Goal: Transaction & Acquisition: Purchase product/service

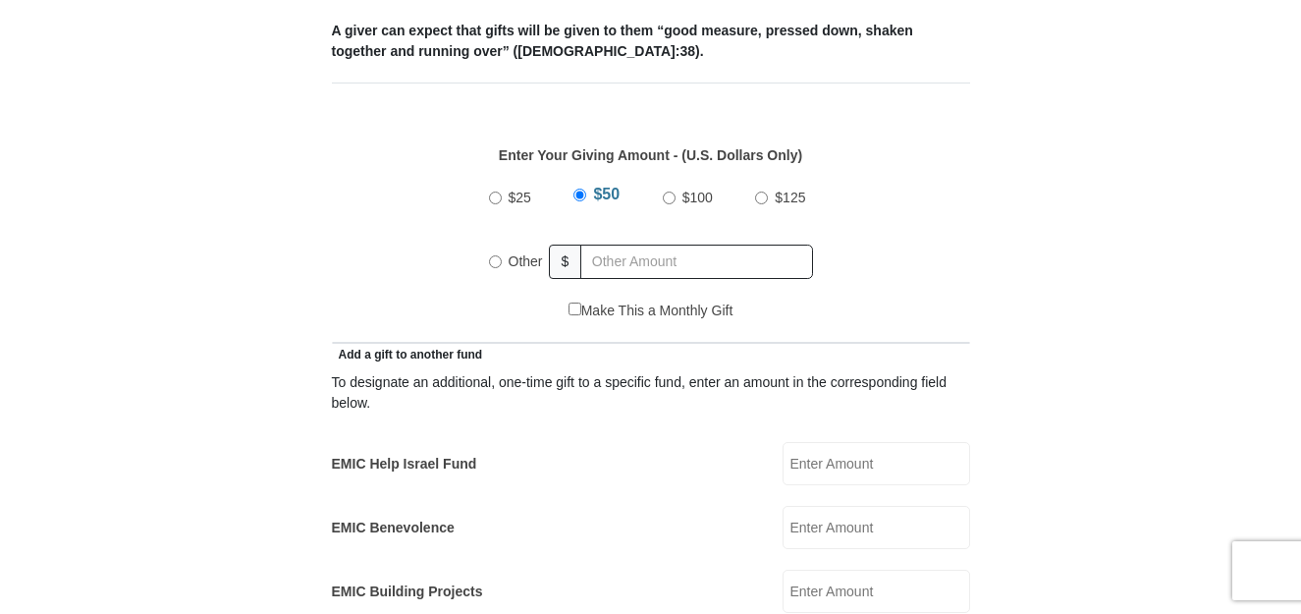
scroll to position [883, 0]
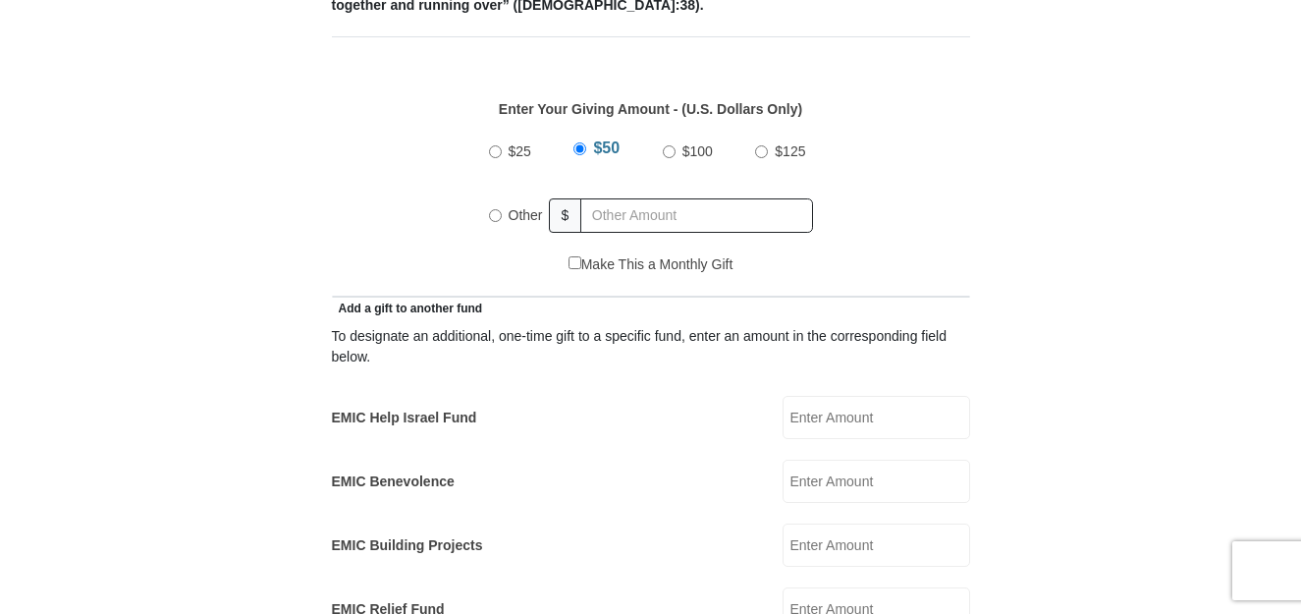
click at [492, 209] on input "Other" at bounding box center [495, 215] width 13 height 13
radio input "true"
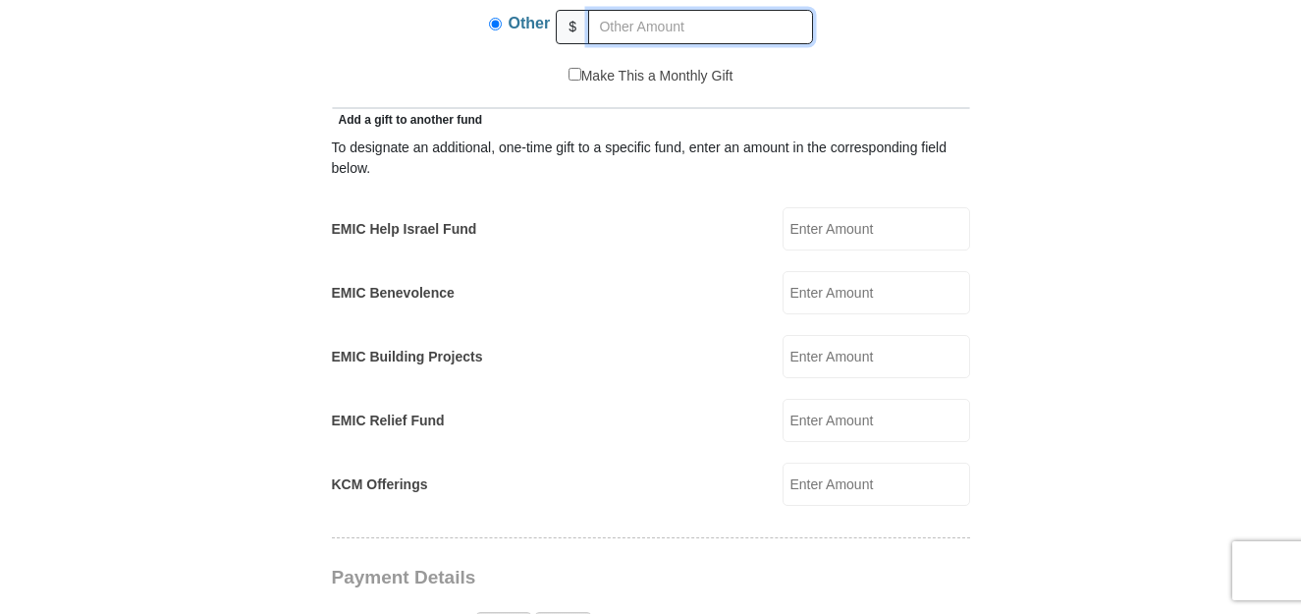
scroll to position [1080, 0]
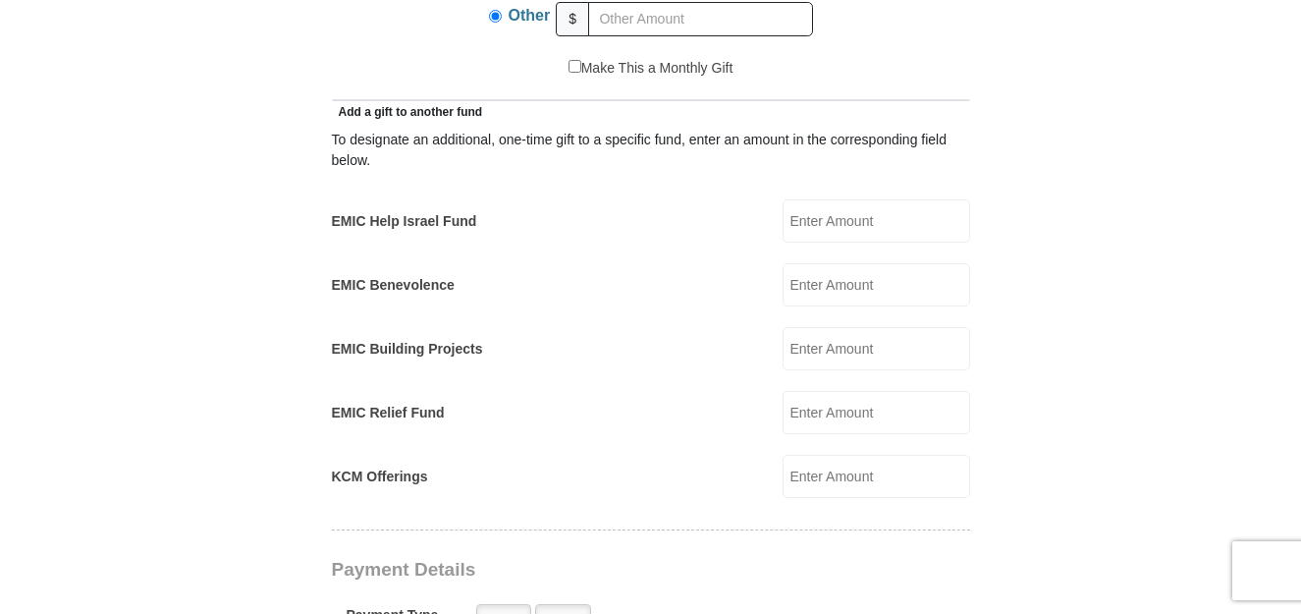
click at [820, 208] on input "EMIC Help Israel Fund" at bounding box center [875, 220] width 187 height 43
type input "7"
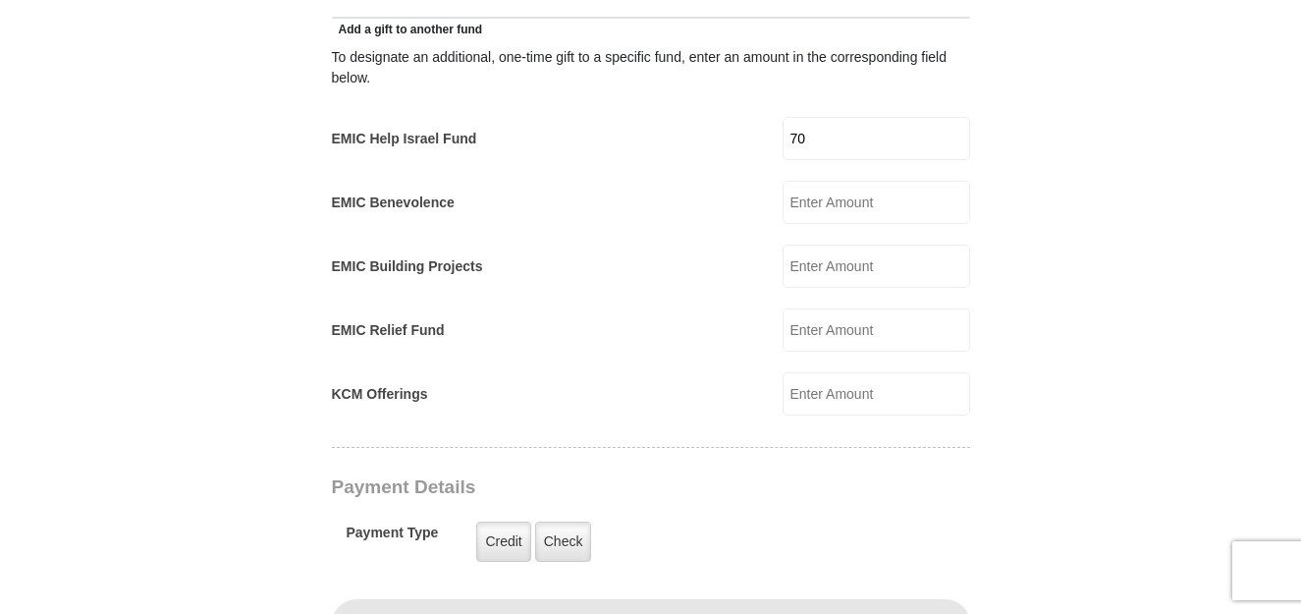
scroll to position [1276, 0]
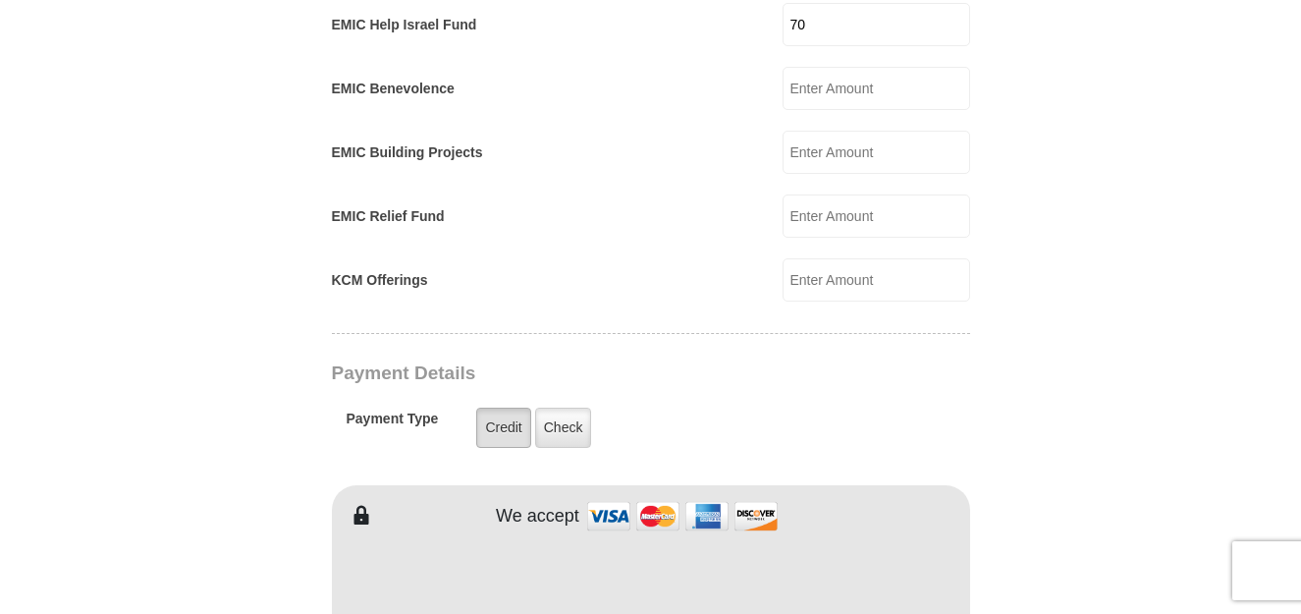
type input "70"
click at [485, 410] on label "Credit" at bounding box center [503, 427] width 54 height 40
click at [0, 0] on input "Credit" at bounding box center [0, 0] width 0 height 0
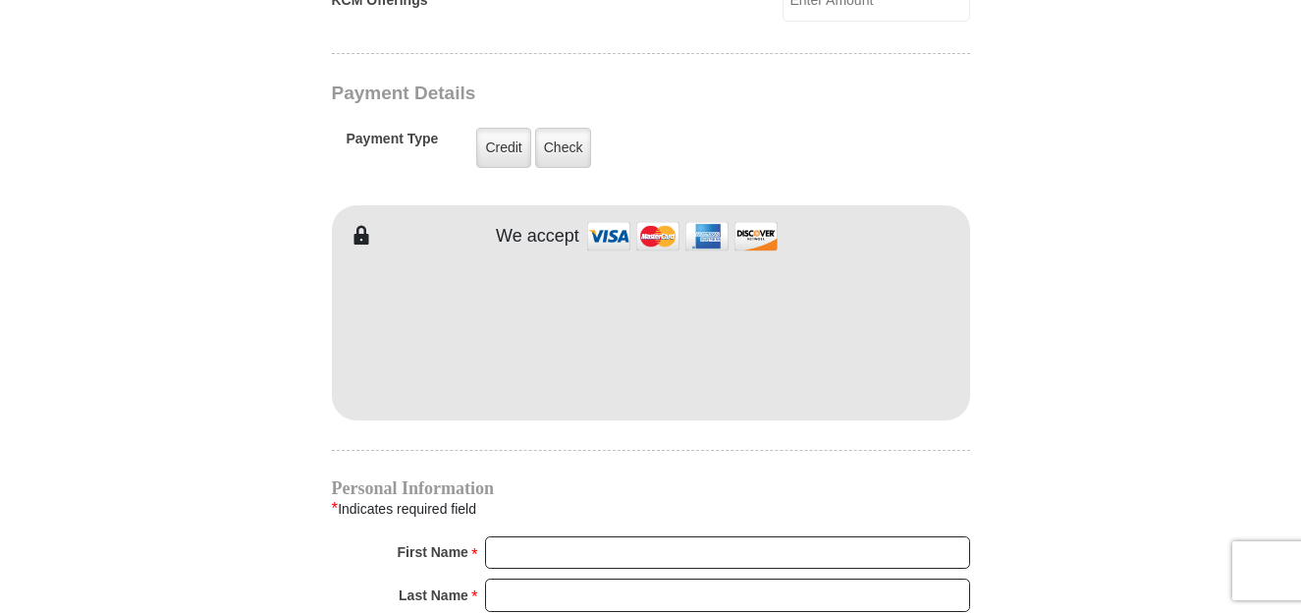
scroll to position [1669, 0]
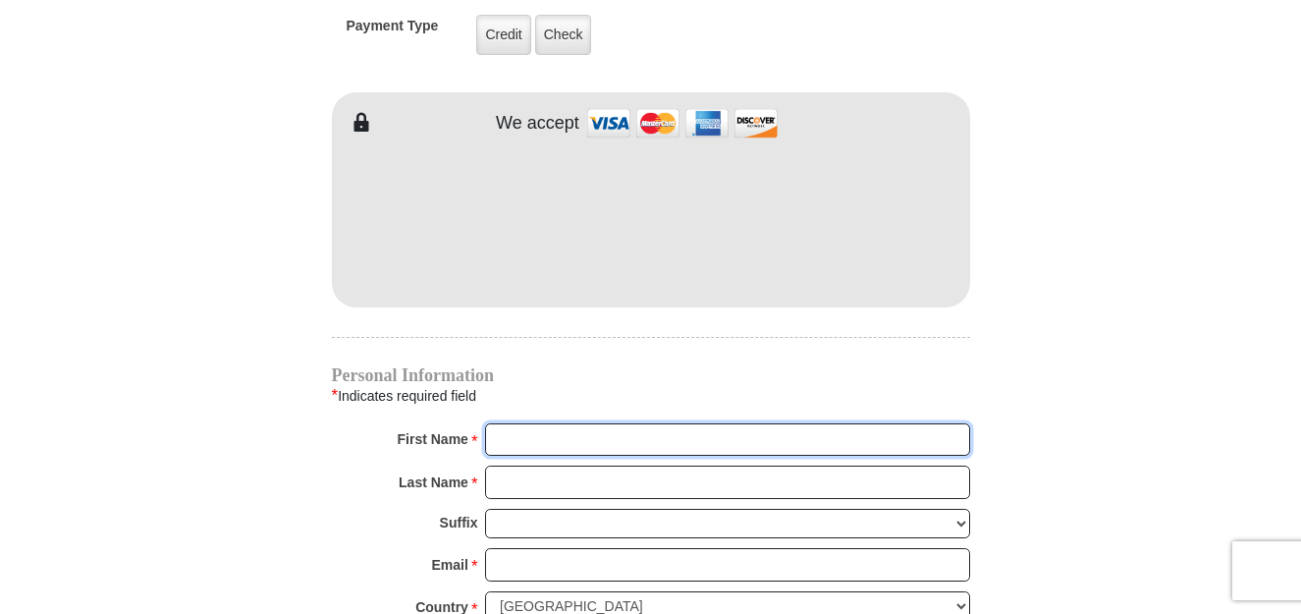
click at [545, 427] on input "First Name *" at bounding box center [727, 439] width 485 height 33
type input "[PERSON_NAME]"
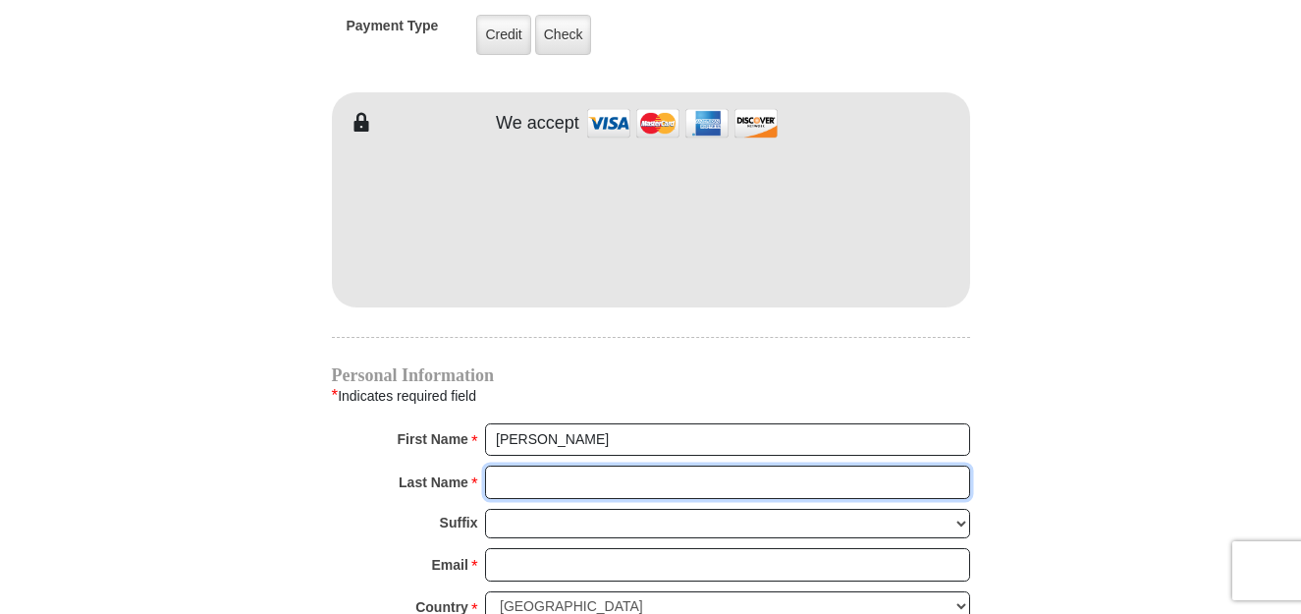
click at [513, 465] on input "Last Name *" at bounding box center [727, 481] width 485 height 33
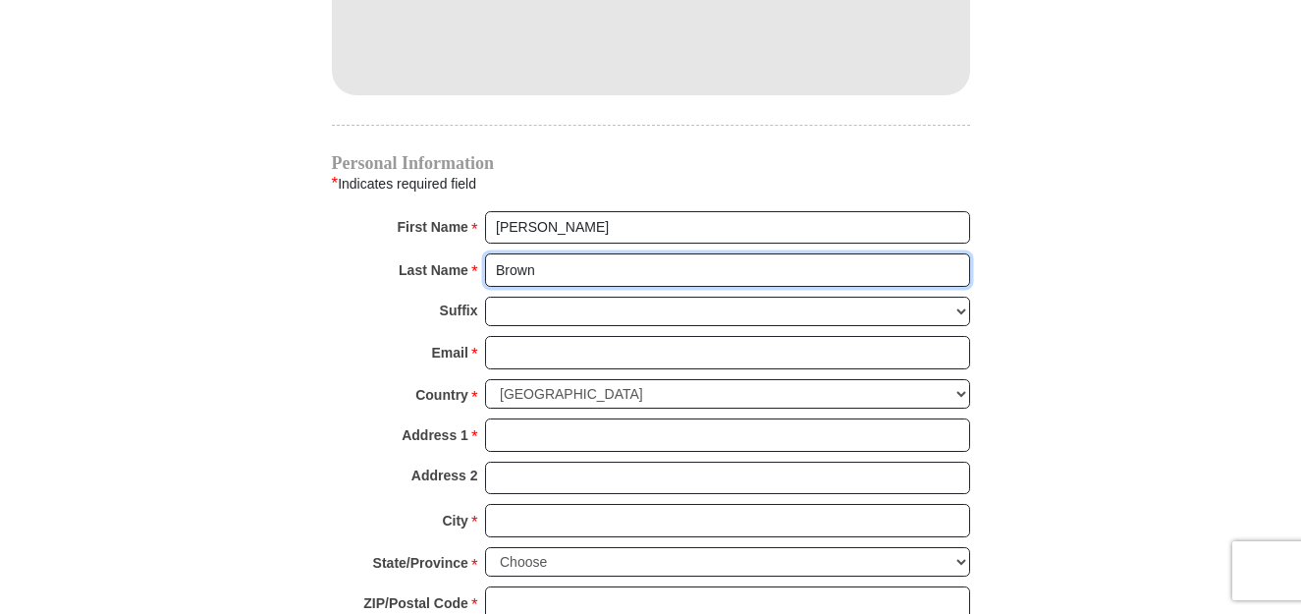
scroll to position [1963, 0]
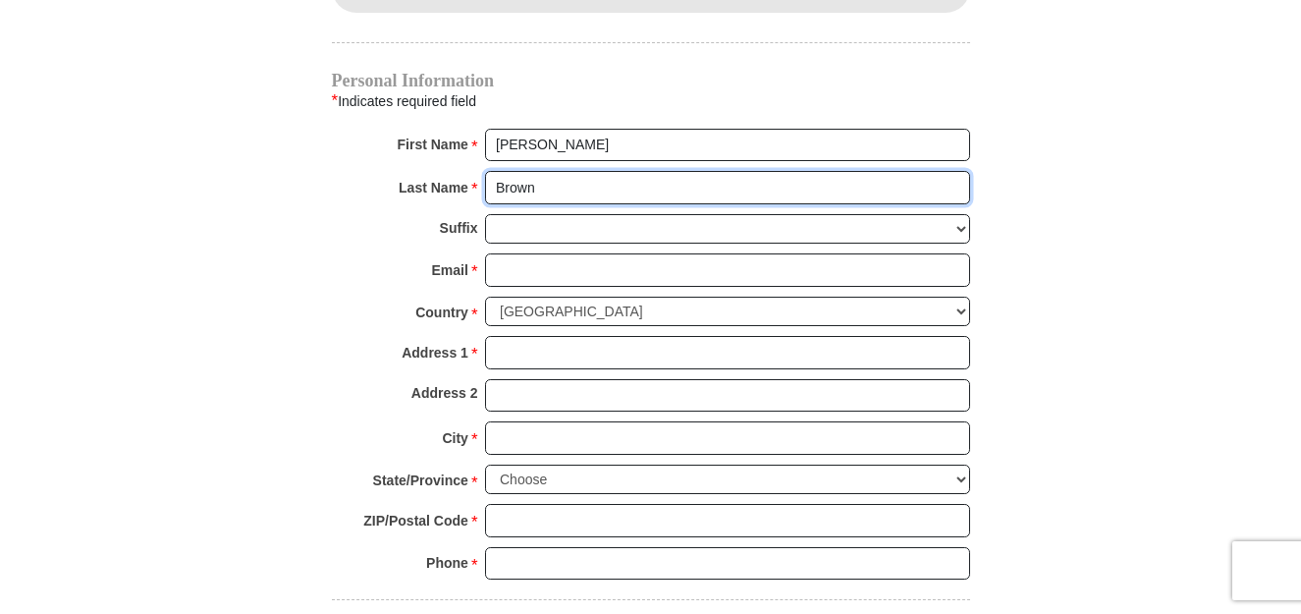
type input "Brown"
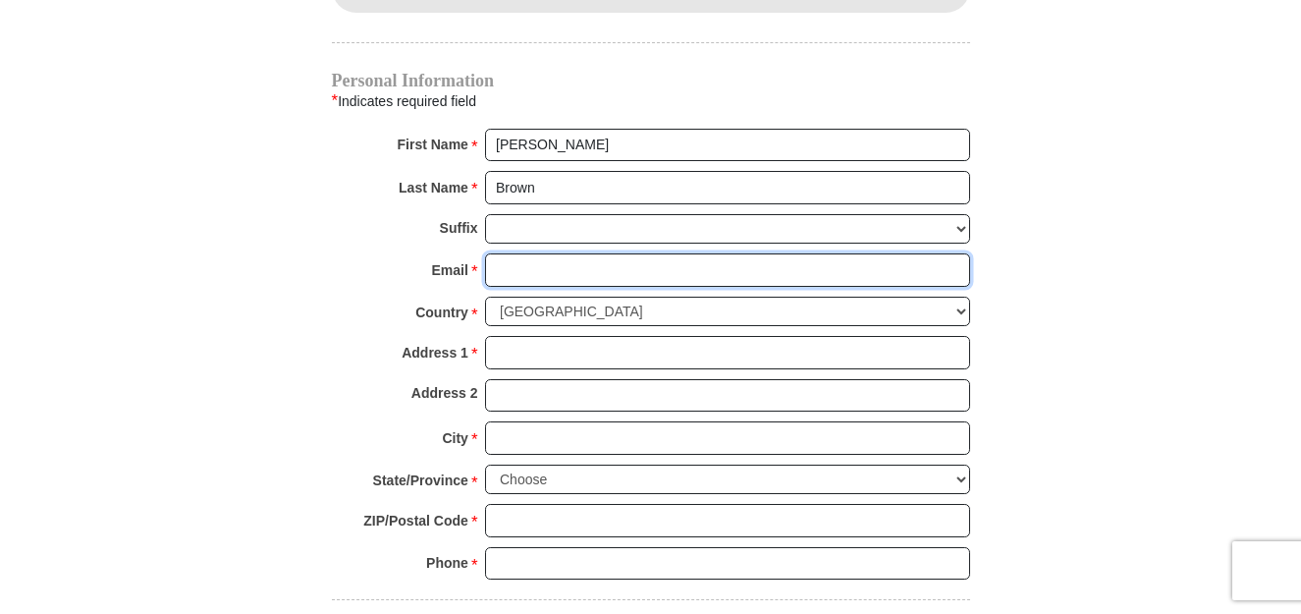
click at [516, 253] on input "Email *" at bounding box center [727, 269] width 485 height 33
type input "[EMAIL_ADDRESS][DOMAIN_NAME]"
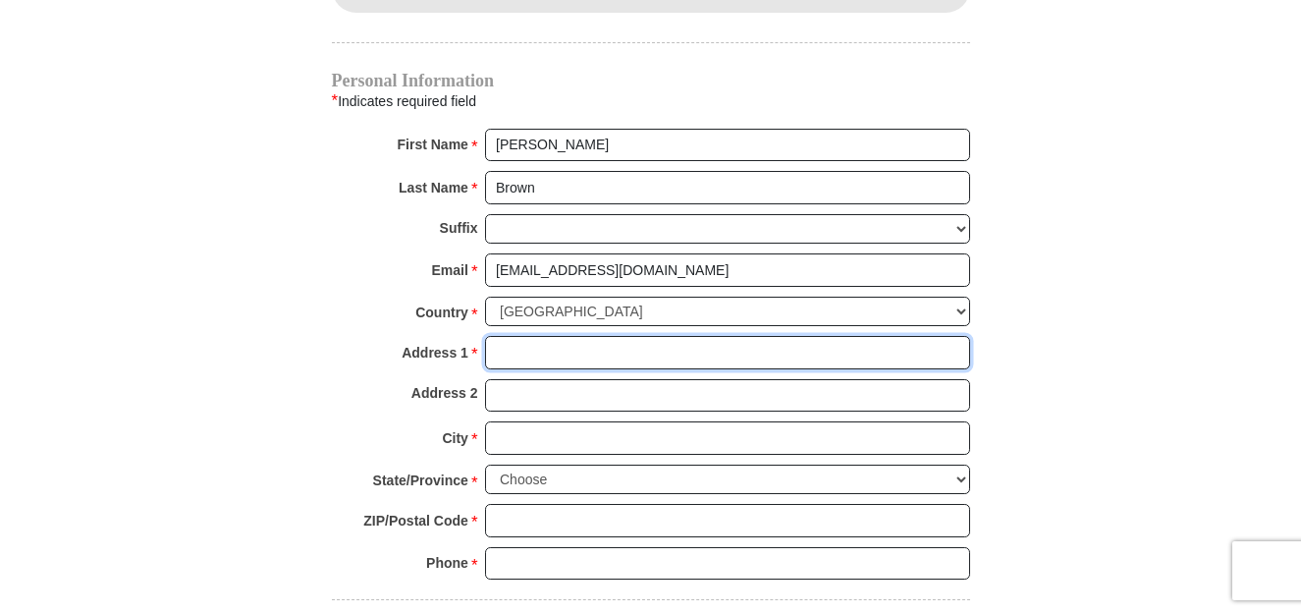
click at [528, 336] on input "Address 1 *" at bounding box center [727, 352] width 485 height 33
type input "[STREET_ADDRESS]"
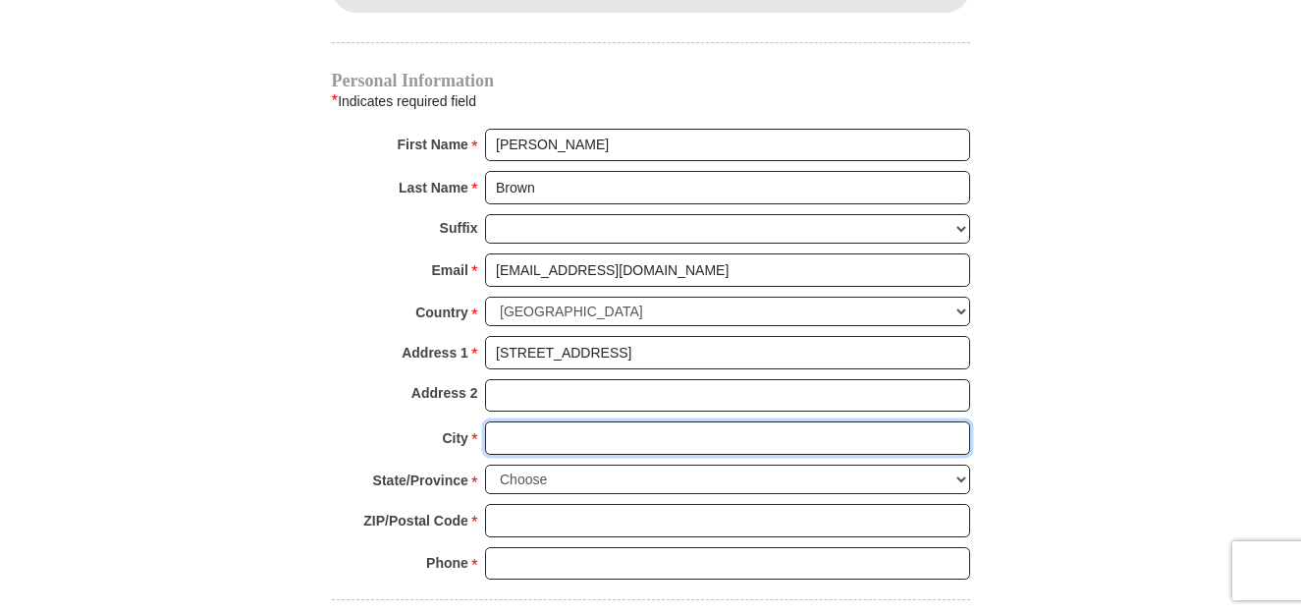
click at [521, 421] on input "City *" at bounding box center [727, 437] width 485 height 33
type input "Sequim"
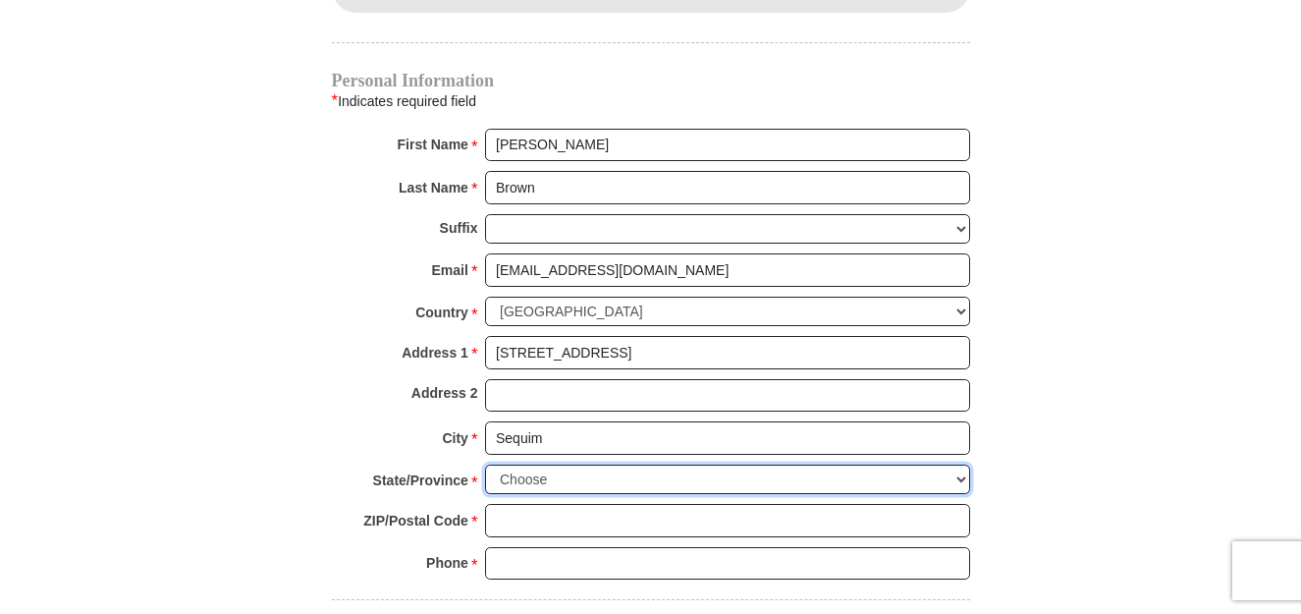
click at [562, 464] on select "Choose [US_STATE] [US_STATE] [US_STATE] [US_STATE] [US_STATE] Armed Forces Amer…" at bounding box center [727, 479] width 485 height 30
select select "WA"
click at [485, 464] on select "Choose [US_STATE] [US_STATE] [US_STATE] [US_STATE] [US_STATE] Armed Forces Amer…" at bounding box center [727, 479] width 485 height 30
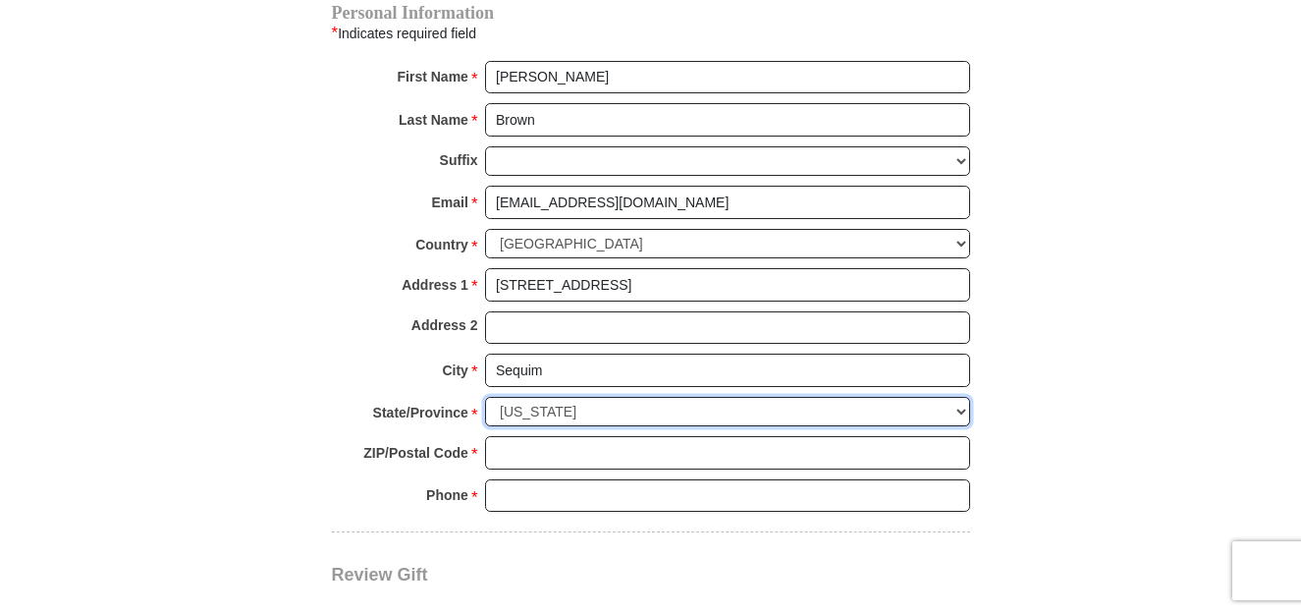
scroll to position [2061, 0]
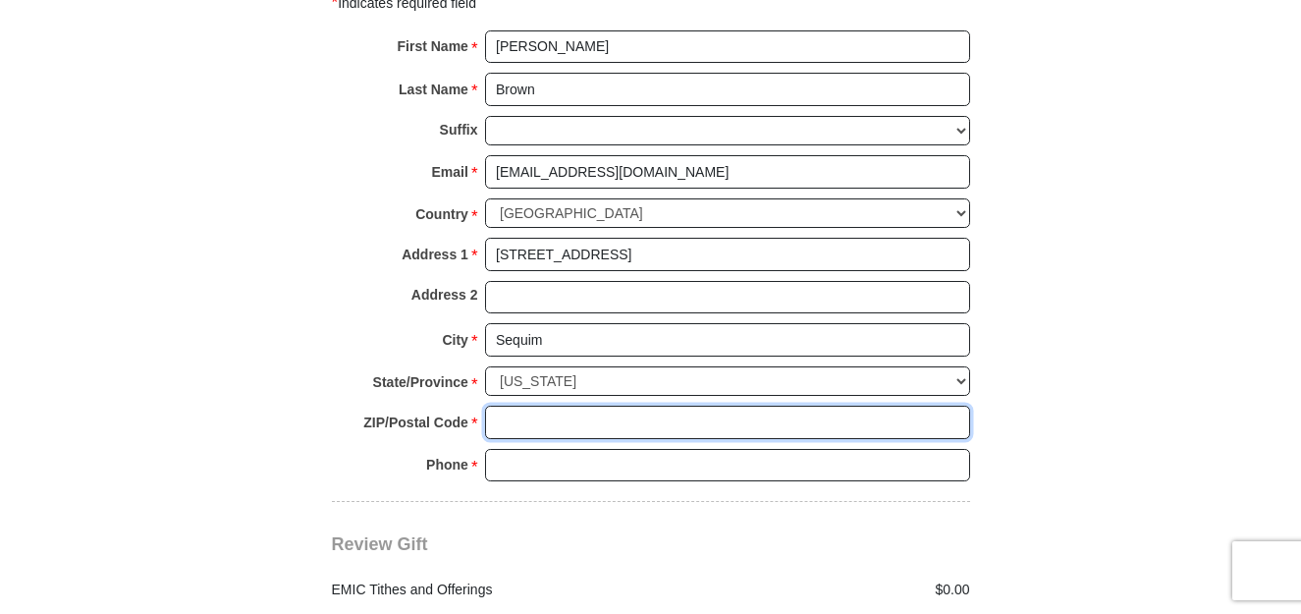
click at [515, 405] on input "ZIP/Postal Code *" at bounding box center [727, 421] width 485 height 33
type input "98382"
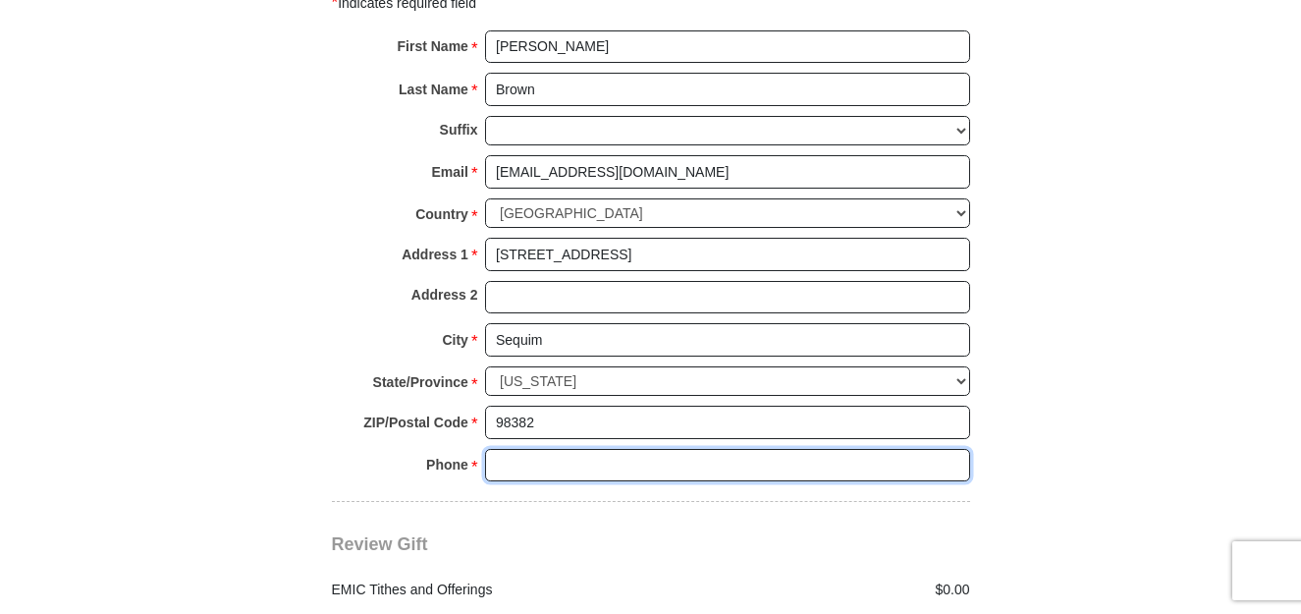
click at [508, 449] on input "Phone * *" at bounding box center [727, 465] width 485 height 33
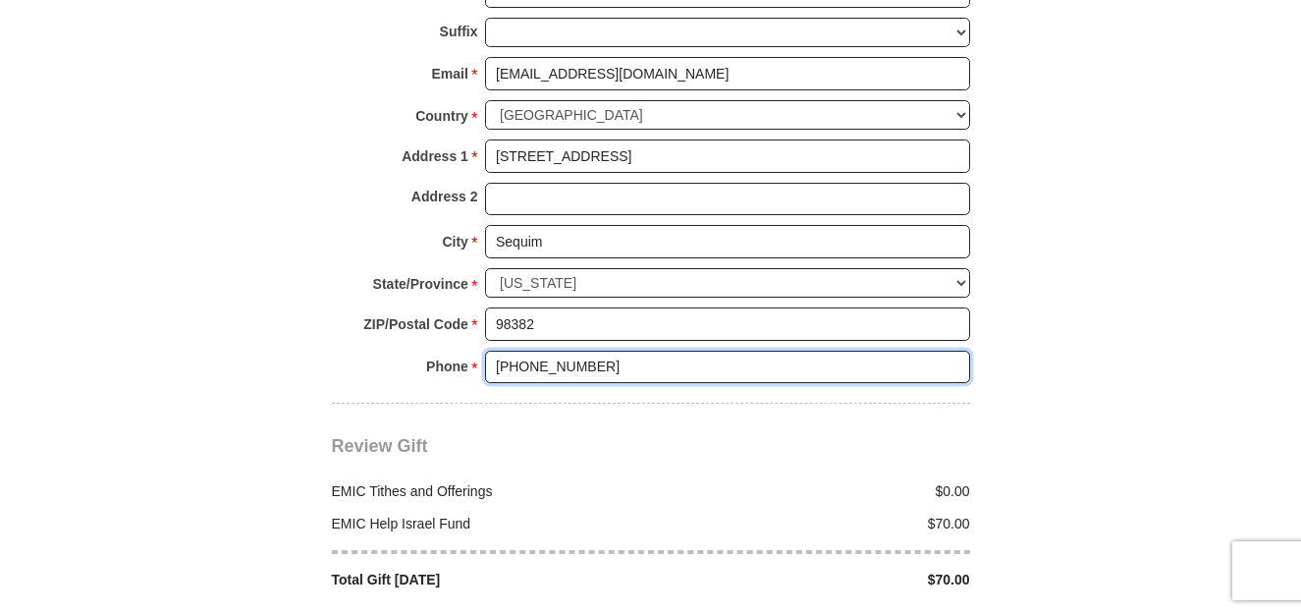
scroll to position [2258, 0]
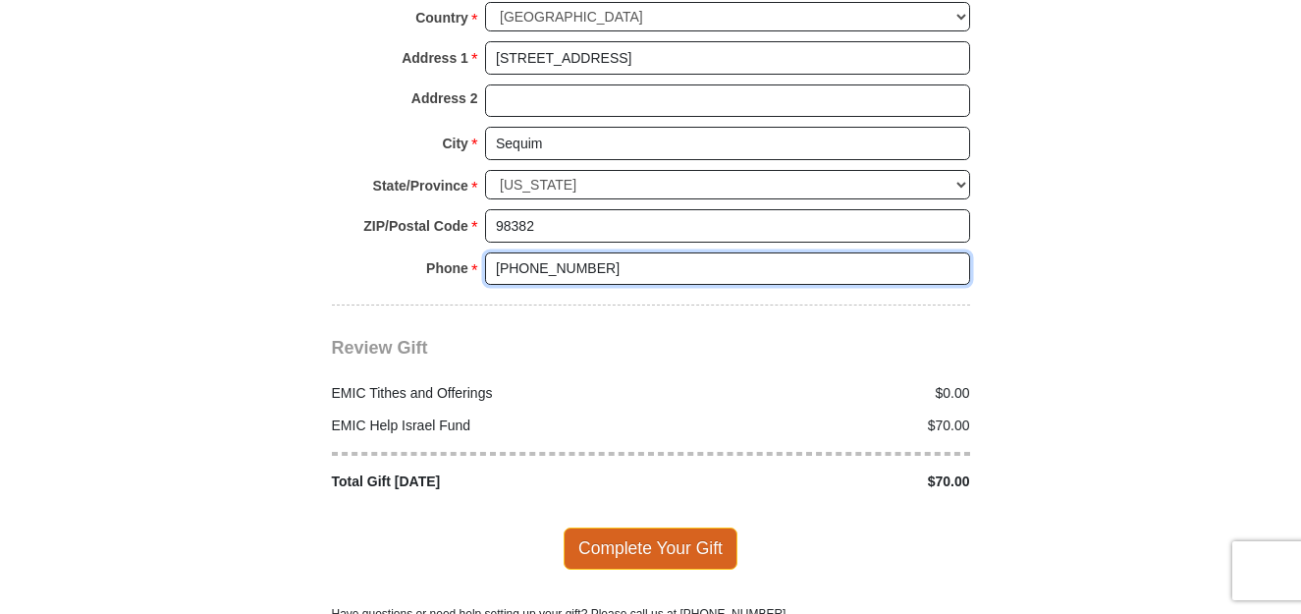
type input "[PHONE_NUMBER]"
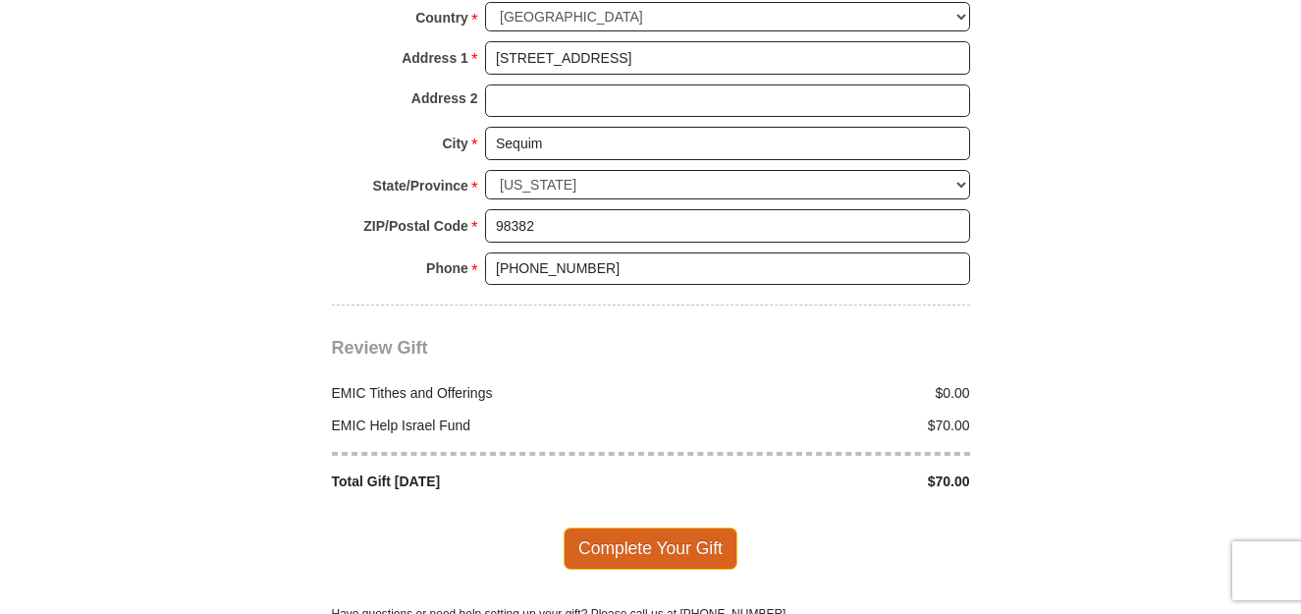
click at [657, 528] on span "Complete Your Gift" at bounding box center [650, 547] width 174 height 41
